Goal: Information Seeking & Learning: Find specific page/section

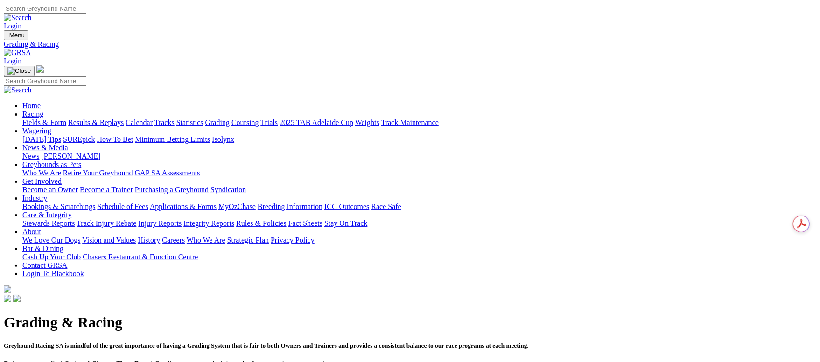
click at [66, 119] on link "Fields & Form" at bounding box center [44, 123] width 44 height 8
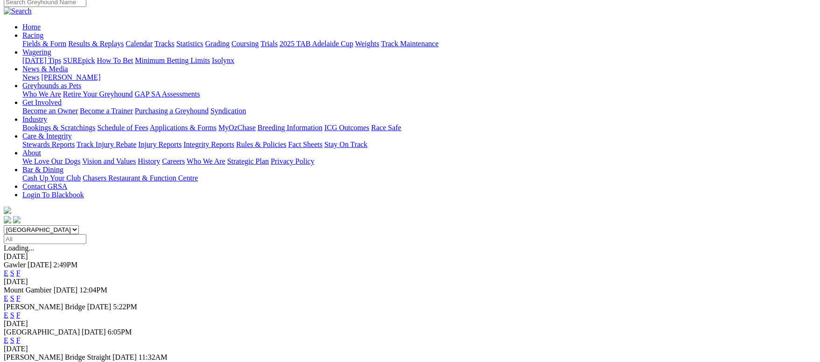
scroll to position [140, 0]
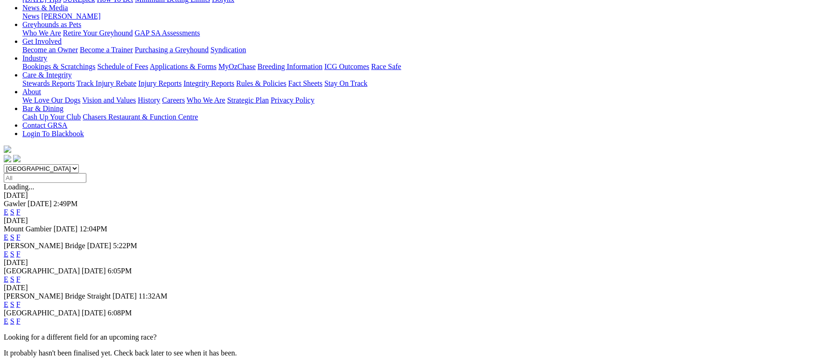
click at [21, 317] on link "F" at bounding box center [18, 321] width 4 height 8
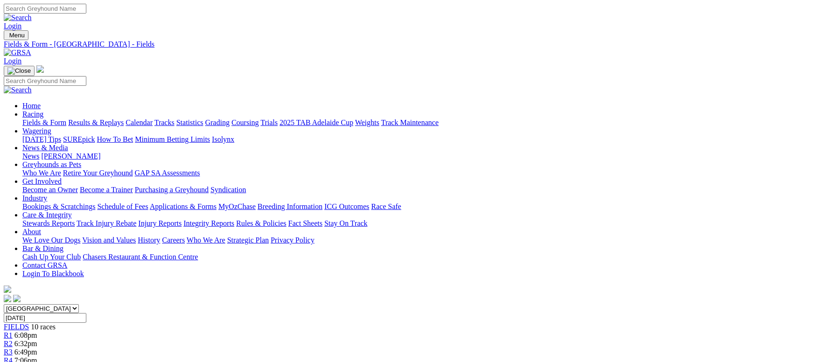
click at [66, 119] on link "Fields & Form" at bounding box center [44, 123] width 44 height 8
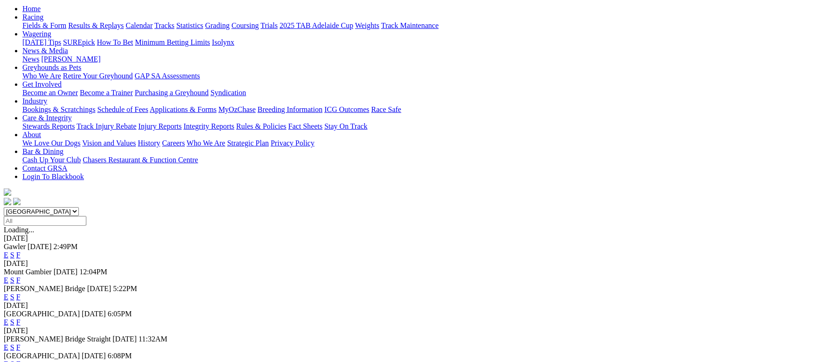
scroll to position [140, 0]
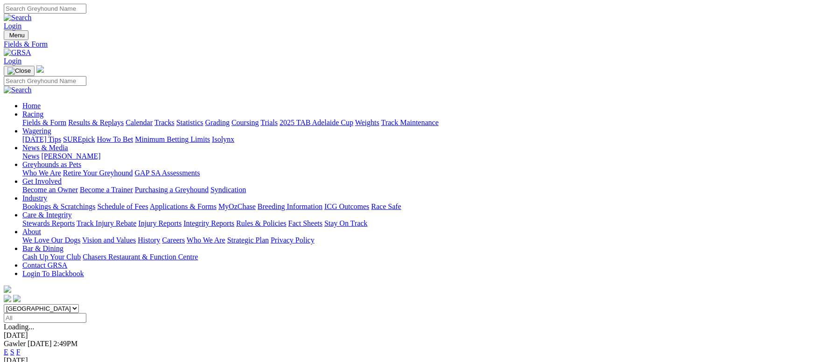
click at [230, 119] on link "Grading" at bounding box center [217, 123] width 24 height 8
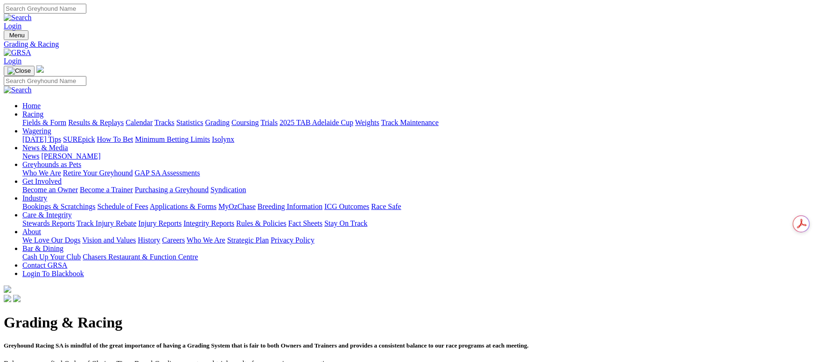
click at [65, 119] on link "Fields & Form" at bounding box center [44, 123] width 44 height 8
